Goal: Task Accomplishment & Management: Manage account settings

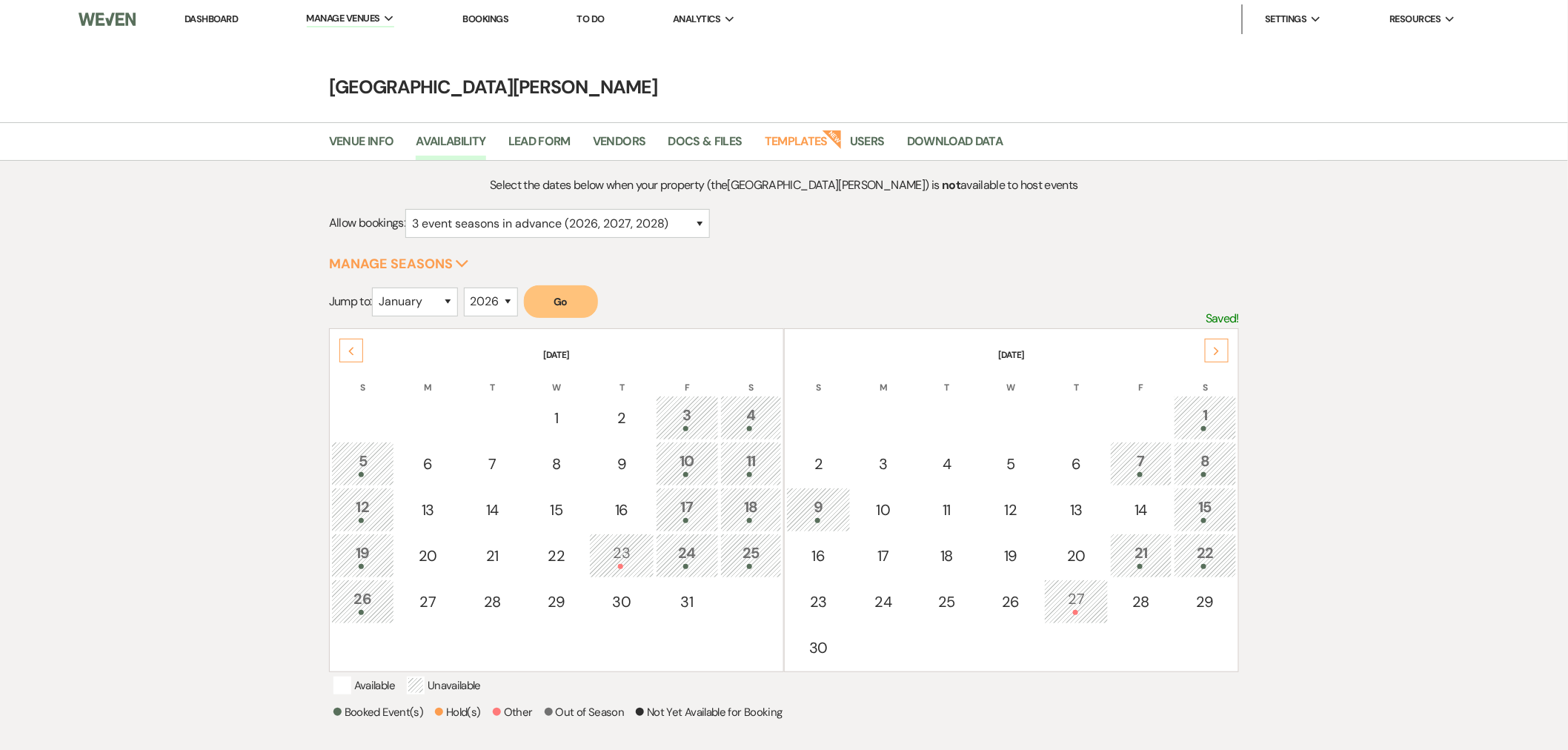
click at [1214, 356] on div "Next" at bounding box center [1217, 350] width 23 height 23
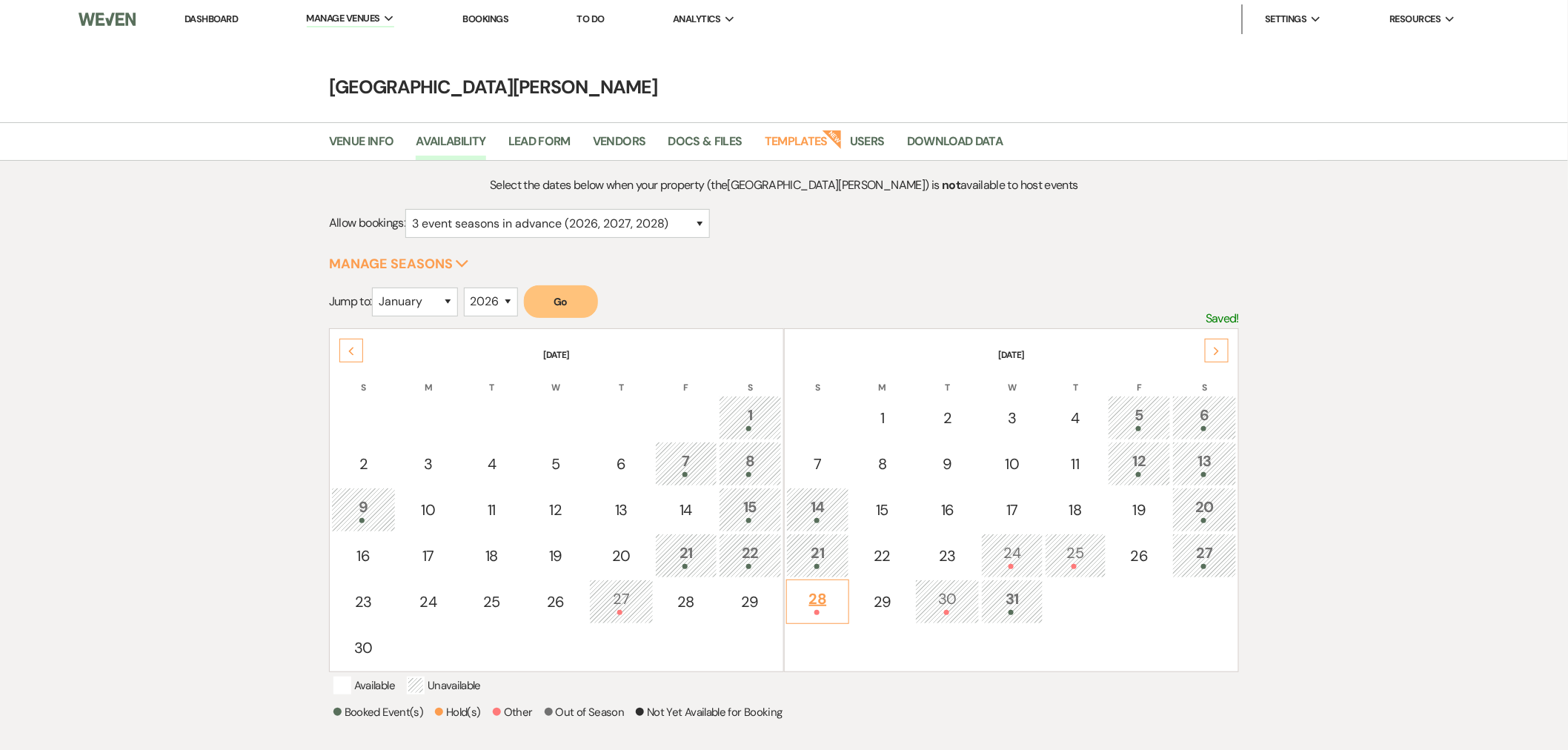
click at [827, 589] on div "28" at bounding box center [818, 602] width 47 height 27
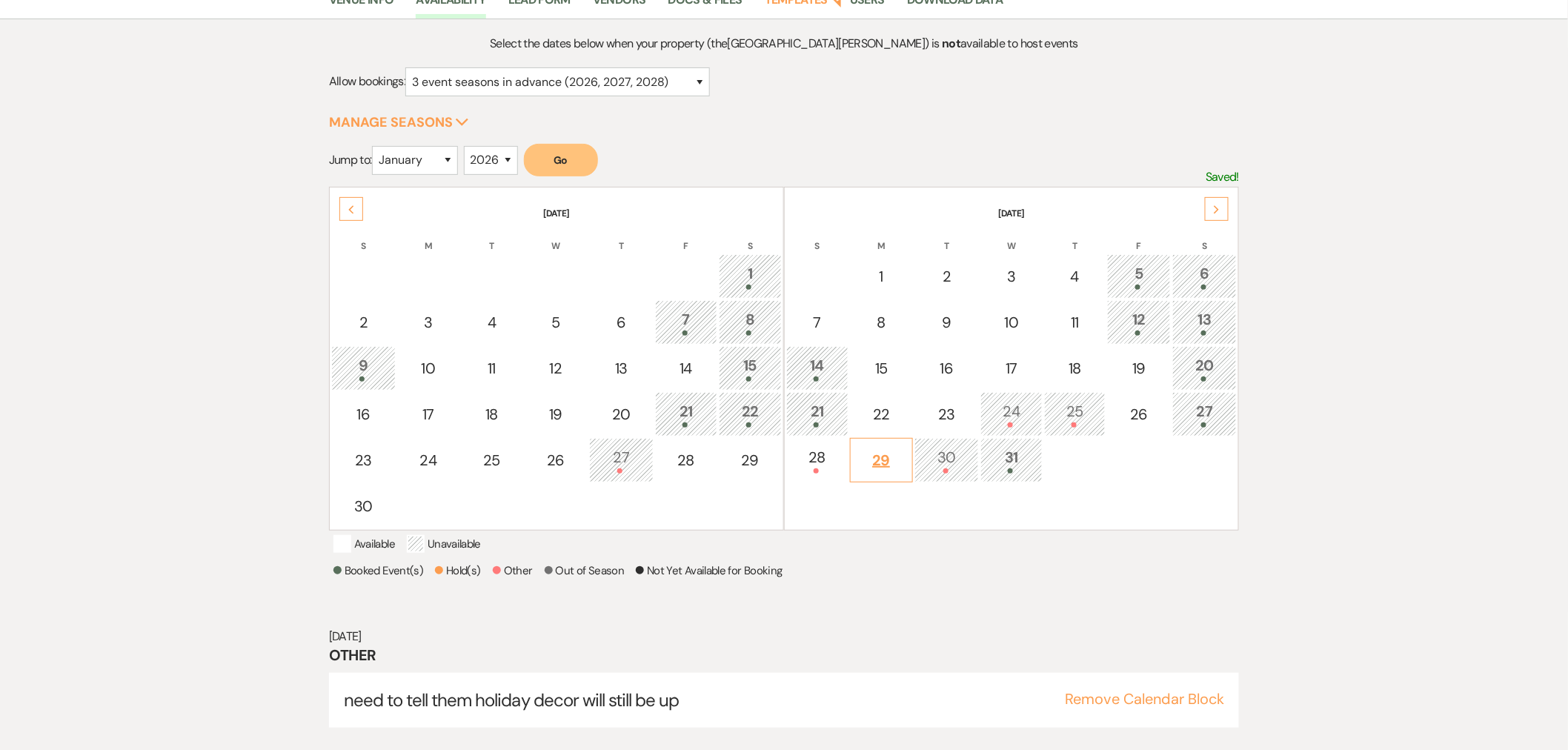
scroll to position [165, 0]
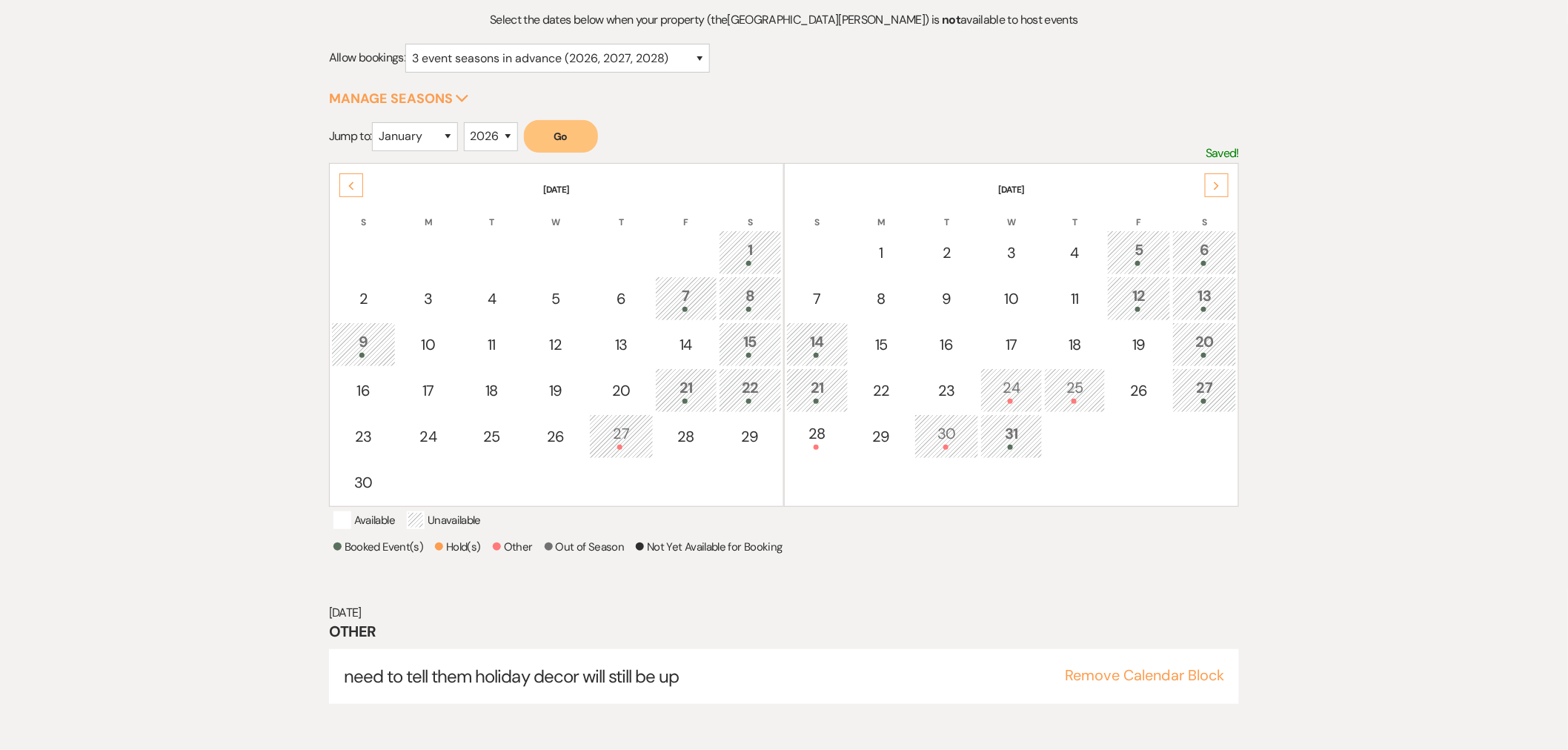
click at [347, 181] on icon "Previous" at bounding box center [351, 185] width 8 height 9
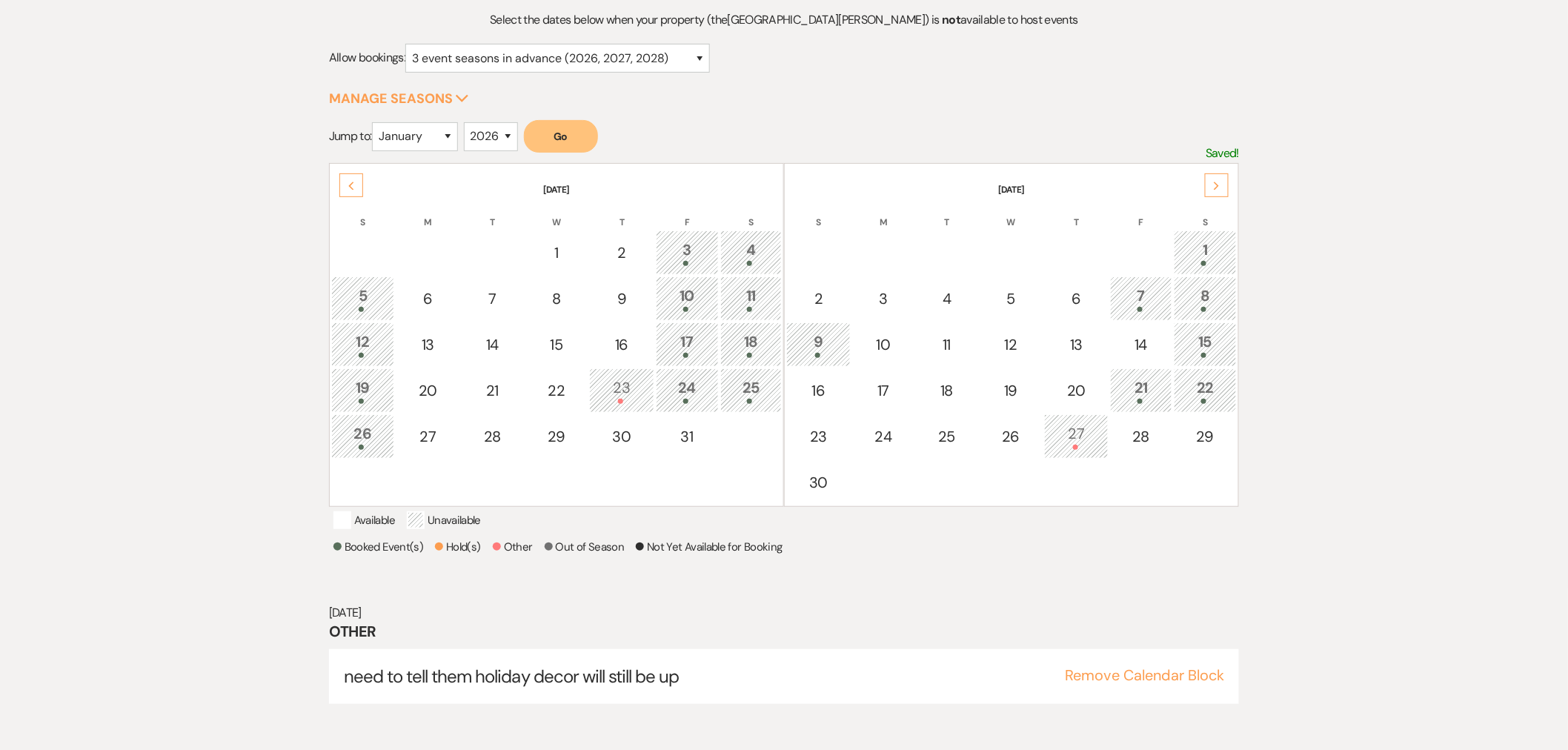
click at [1213, 193] on div "Next" at bounding box center [1217, 185] width 23 height 23
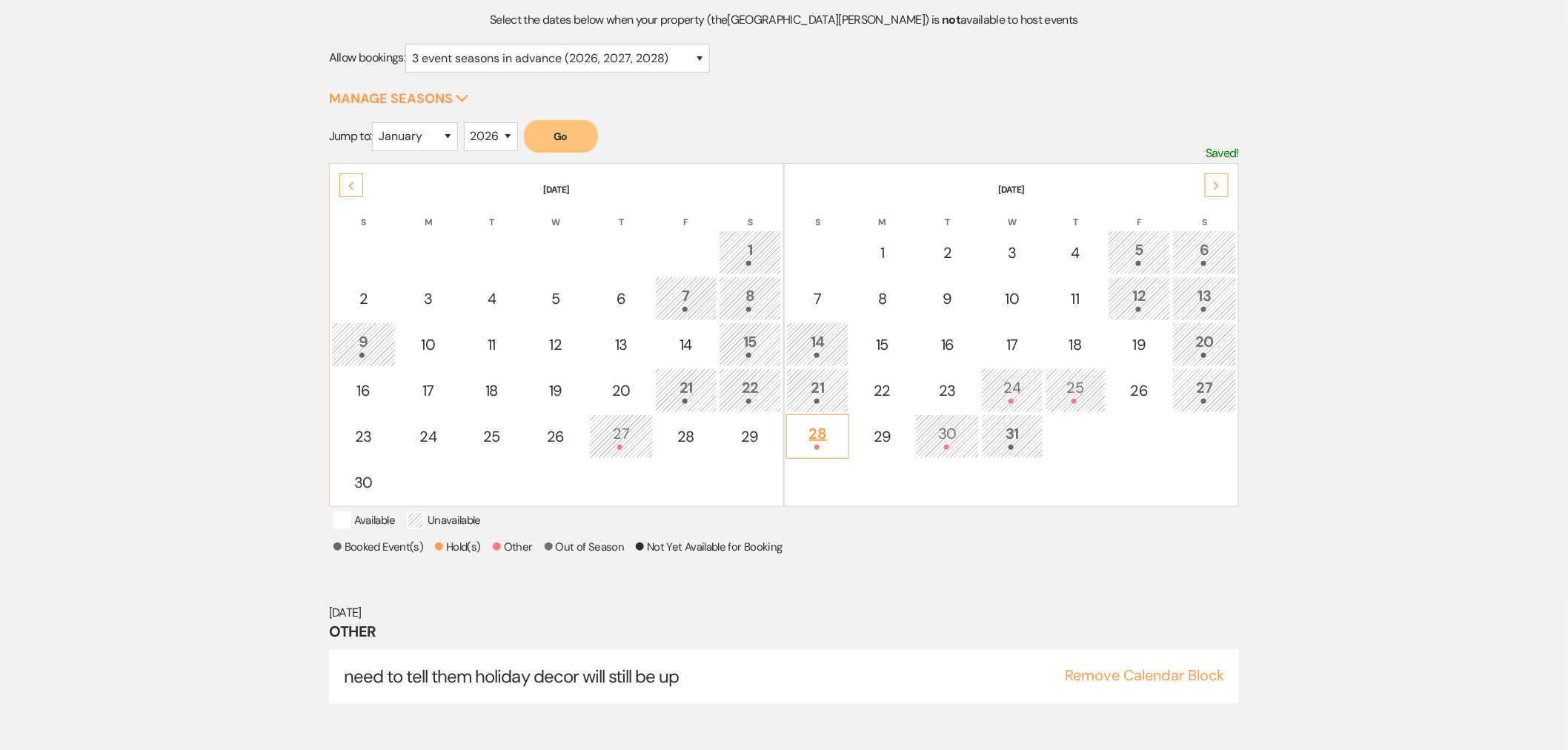
click at [839, 428] on div "28" at bounding box center [818, 436] width 47 height 27
click at [1090, 682] on button "Remove Calendar Block" at bounding box center [1144, 674] width 159 height 15
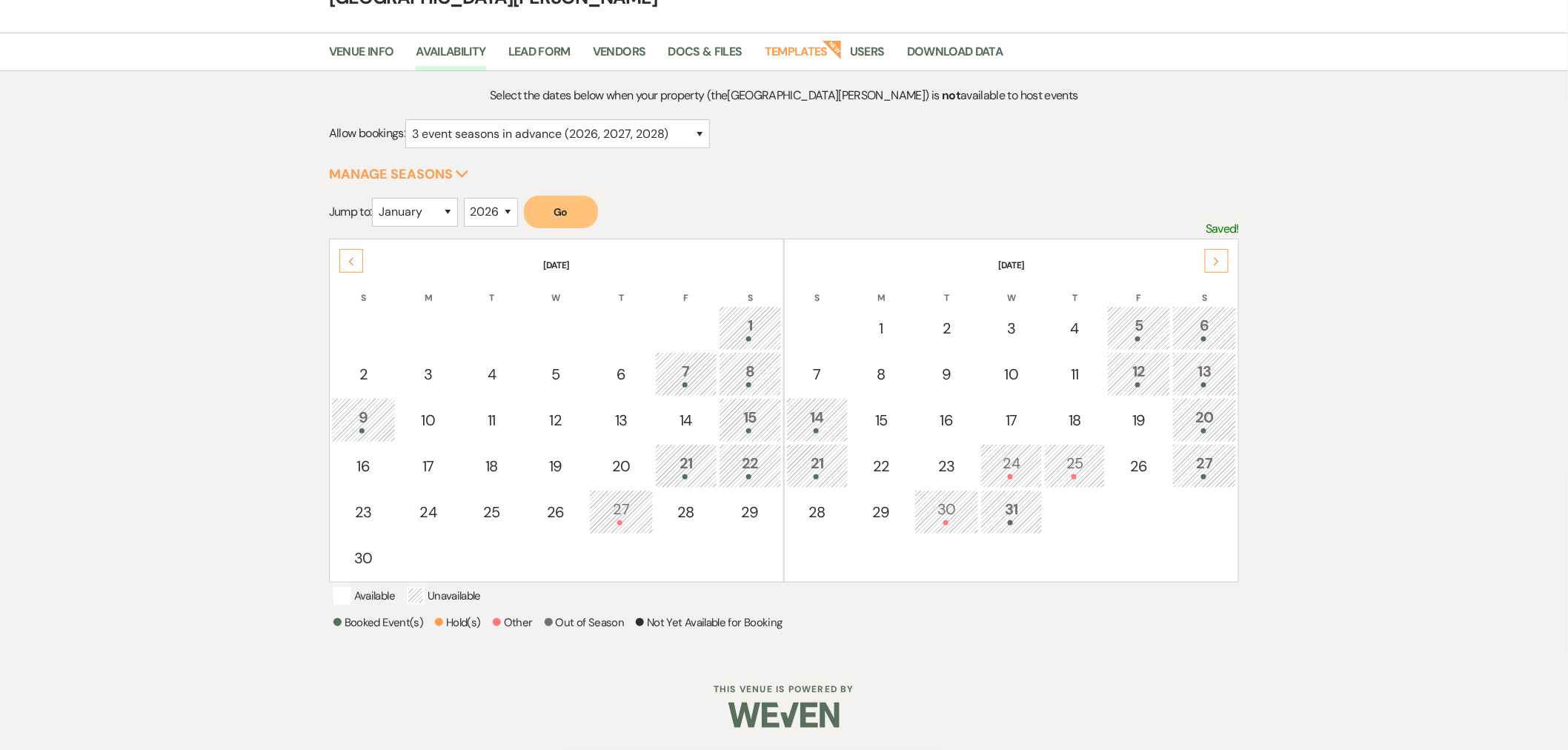
scroll to position [102, 0]
click at [813, 501] on div "28" at bounding box center [818, 511] width 47 height 22
select select "other"
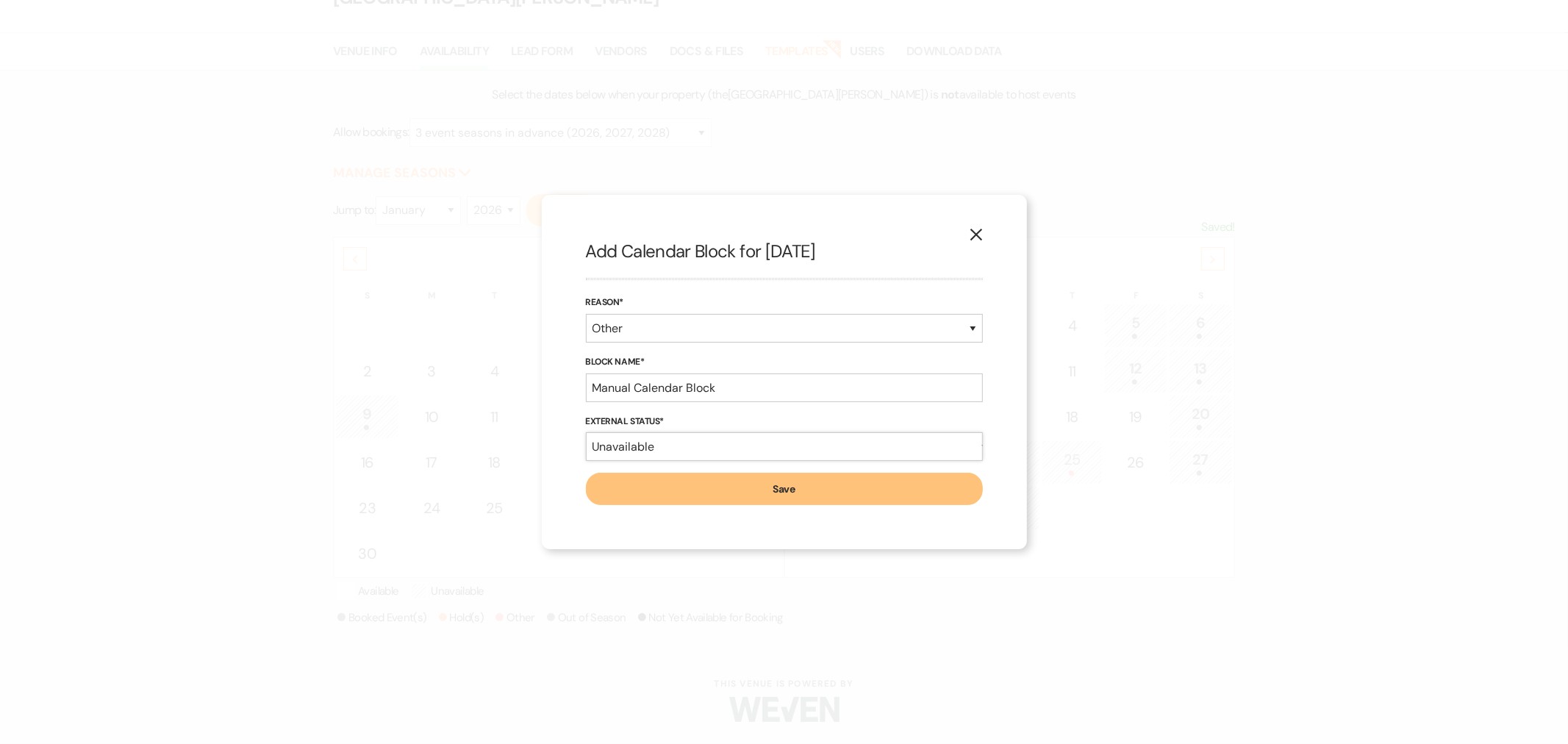
click at [707, 434] on select "Available Unavailable" at bounding box center [784, 447] width 397 height 29
select select "true"
click at [586, 432] on select "Available Unavailable" at bounding box center [784, 447] width 397 height 29
click at [681, 398] on input "Manual Calendar Block" at bounding box center [784, 388] width 397 height 29
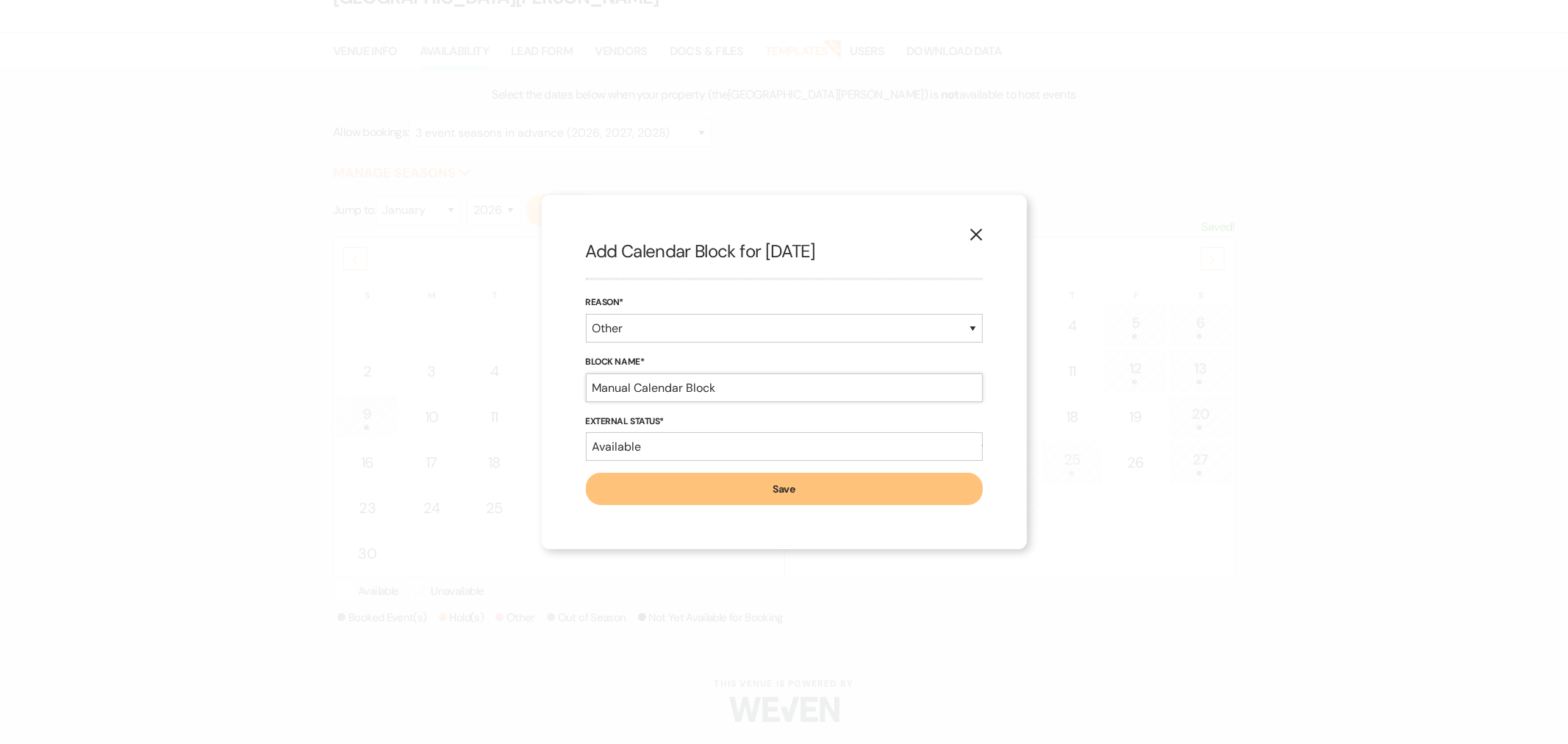
click at [681, 398] on input "Manual Calendar Block" at bounding box center [784, 388] width 397 height 29
type input "soft hold Madison until 8/28/25 740-503-8262"
click at [766, 496] on button "Save" at bounding box center [784, 489] width 397 height 33
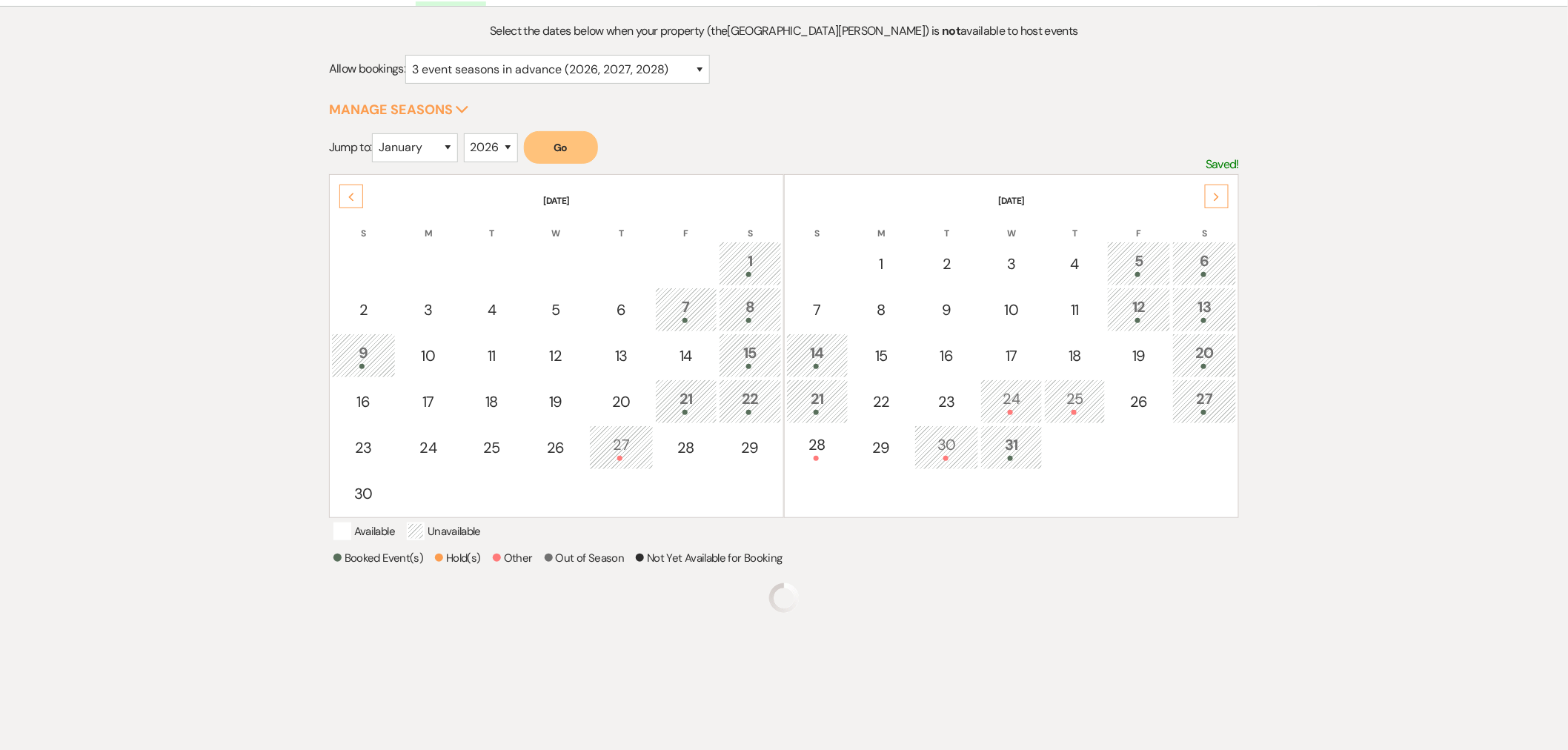
scroll to position [165, 0]
